Goal: Navigation & Orientation: Find specific page/section

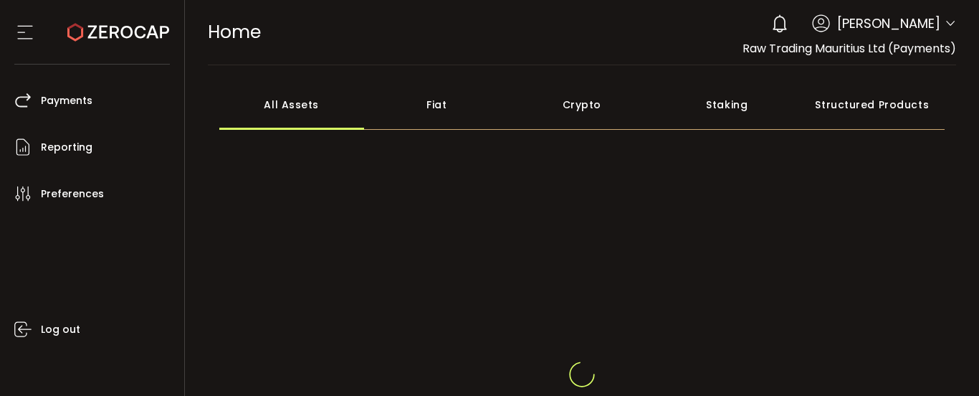
click at [932, 22] on span "Jean Carla Molina" at bounding box center [888, 23] width 103 height 19
click at [944, 23] on icon at bounding box center [949, 23] width 11 height 11
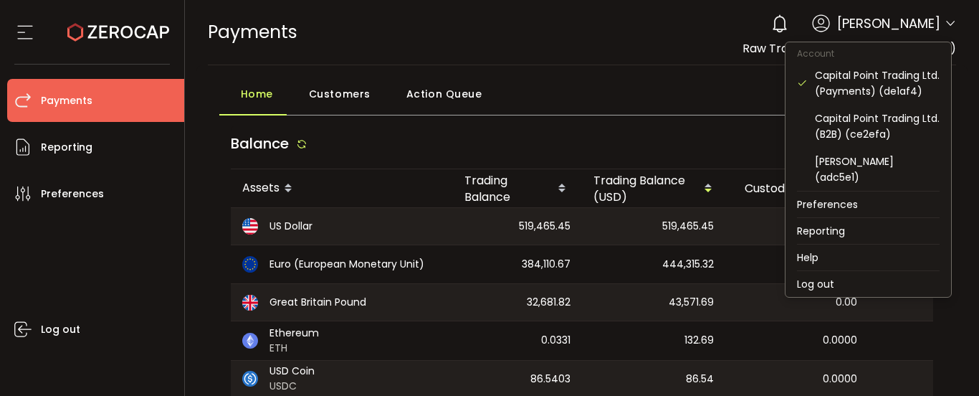
click at [944, 21] on icon at bounding box center [949, 23] width 11 height 11
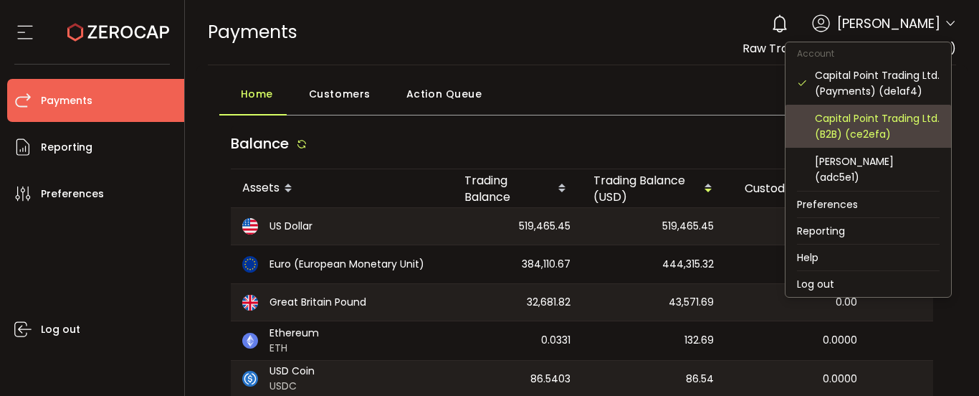
click at [906, 127] on div "Capital Point Trading Ltd. (B2B) (ce2efa)" at bounding box center [877, 126] width 125 height 32
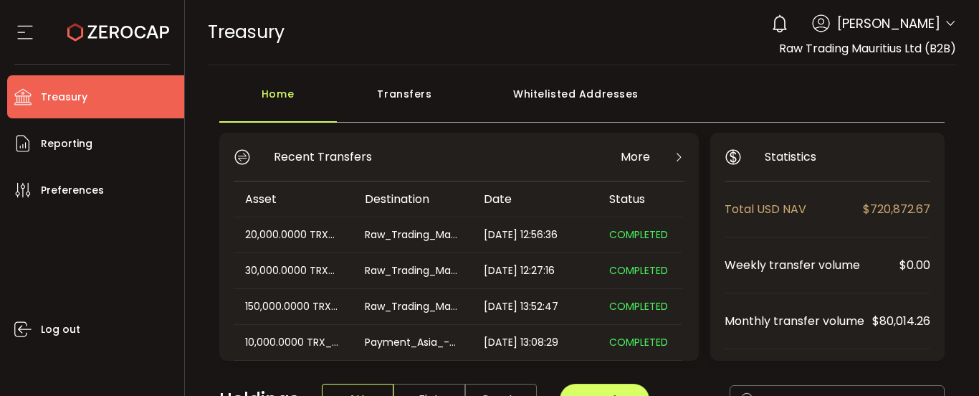
click at [944, 19] on icon at bounding box center [949, 23] width 11 height 11
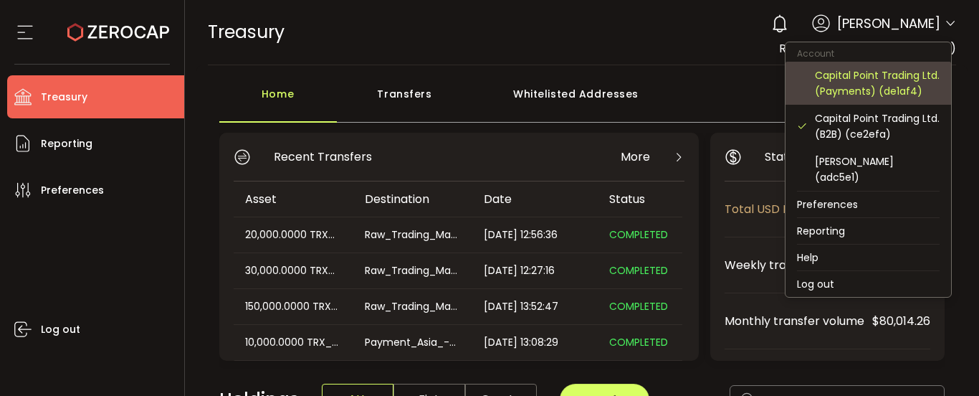
click at [880, 93] on div "Capital Point Trading Ltd. (Payments) (de1af4)" at bounding box center [877, 83] width 125 height 32
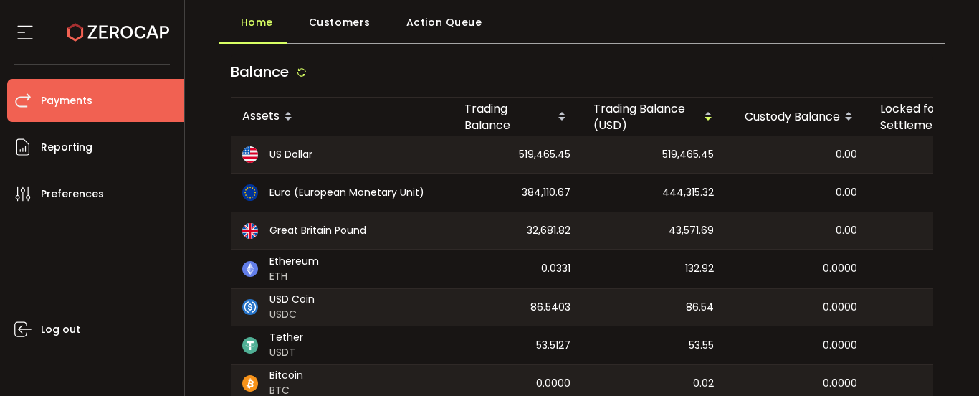
scroll to position [143, 0]
